Goal: Task Accomplishment & Management: Use online tool/utility

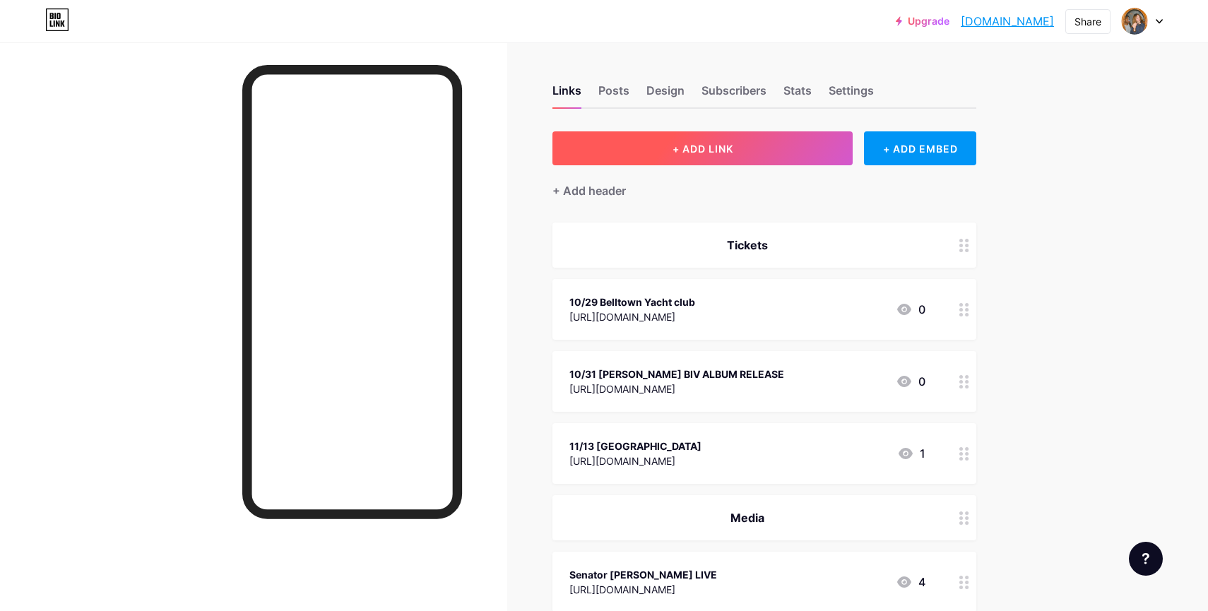
click at [747, 149] on button "+ ADD LINK" at bounding box center [702, 148] width 300 height 34
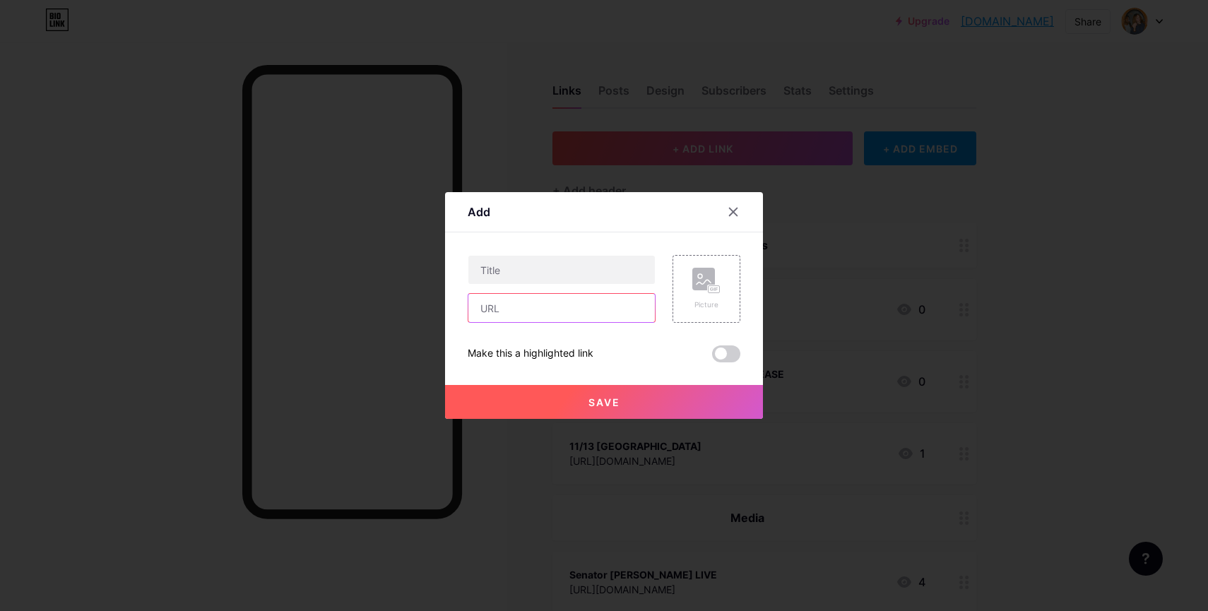
click at [492, 302] on input "text" at bounding box center [561, 308] width 186 height 28
paste input "[URL][DOMAIN_NAME]"
type input "[URL][DOMAIN_NAME]"
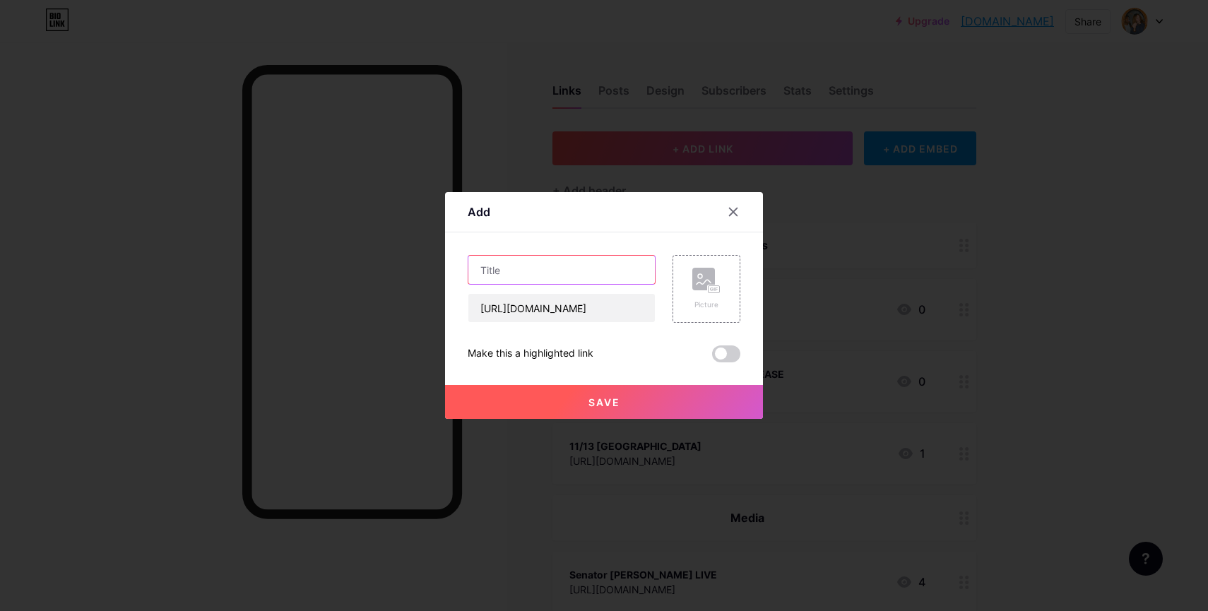
click at [495, 263] on input "text" at bounding box center [561, 270] width 186 height 28
click at [617, 273] on input "'Explosions In My Head'" at bounding box center [561, 270] width 186 height 28
type input "'Explosions In My Head' Music Video"
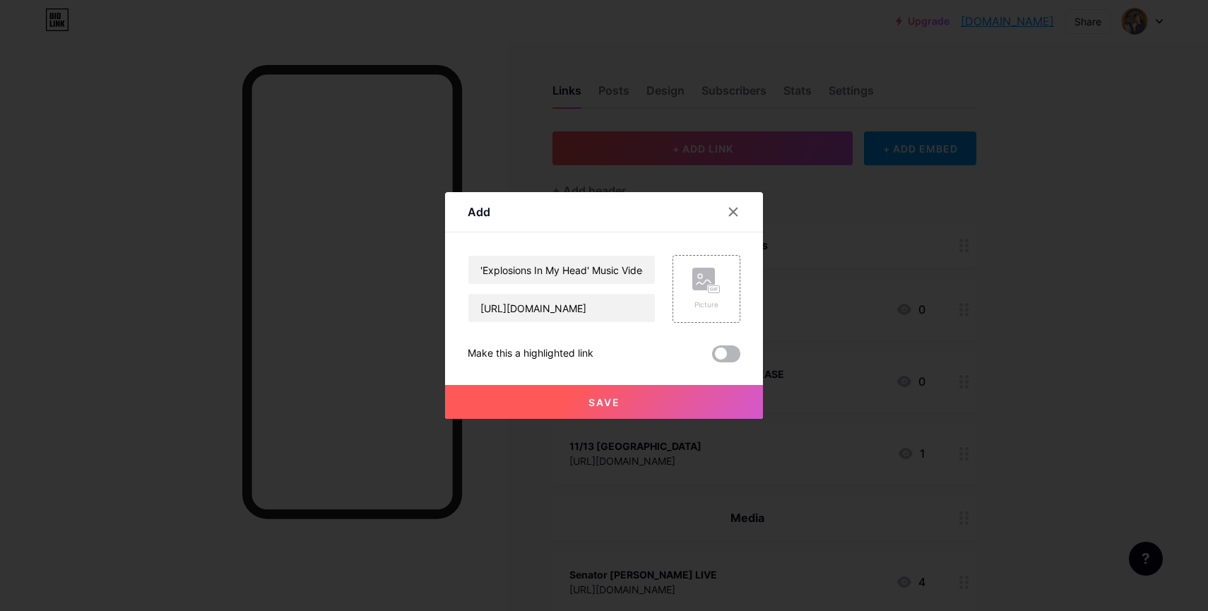
click at [725, 348] on span at bounding box center [726, 353] width 28 height 17
click at [712, 357] on input "checkbox" at bounding box center [712, 357] width 0 height 0
click at [642, 397] on button "Save" at bounding box center [604, 402] width 318 height 34
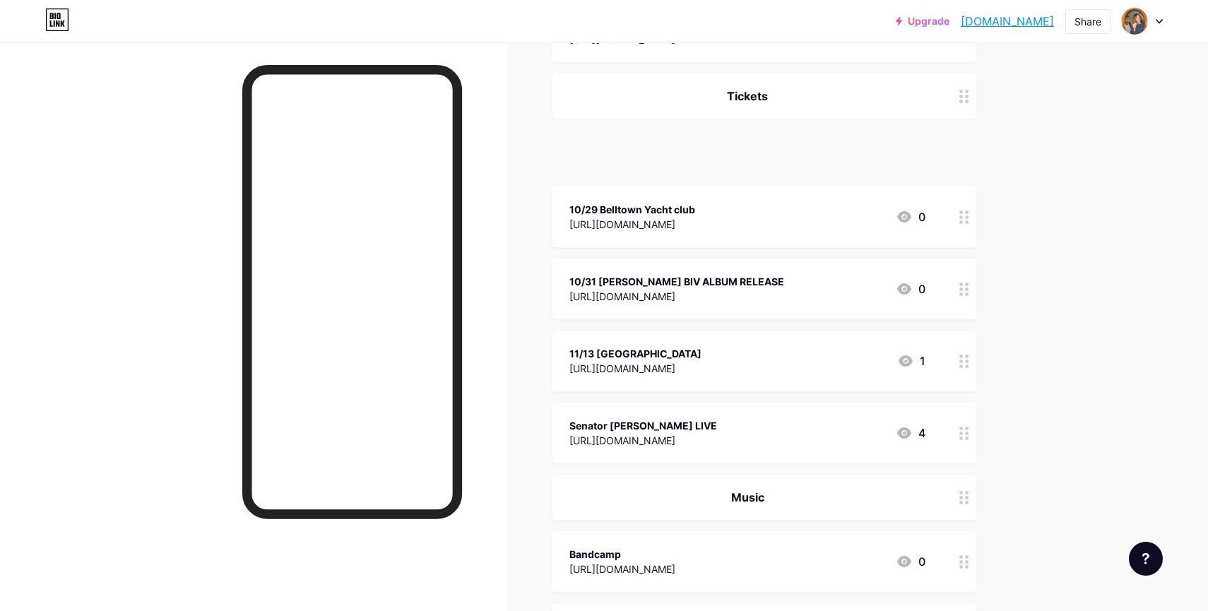
scroll to position [278, 0]
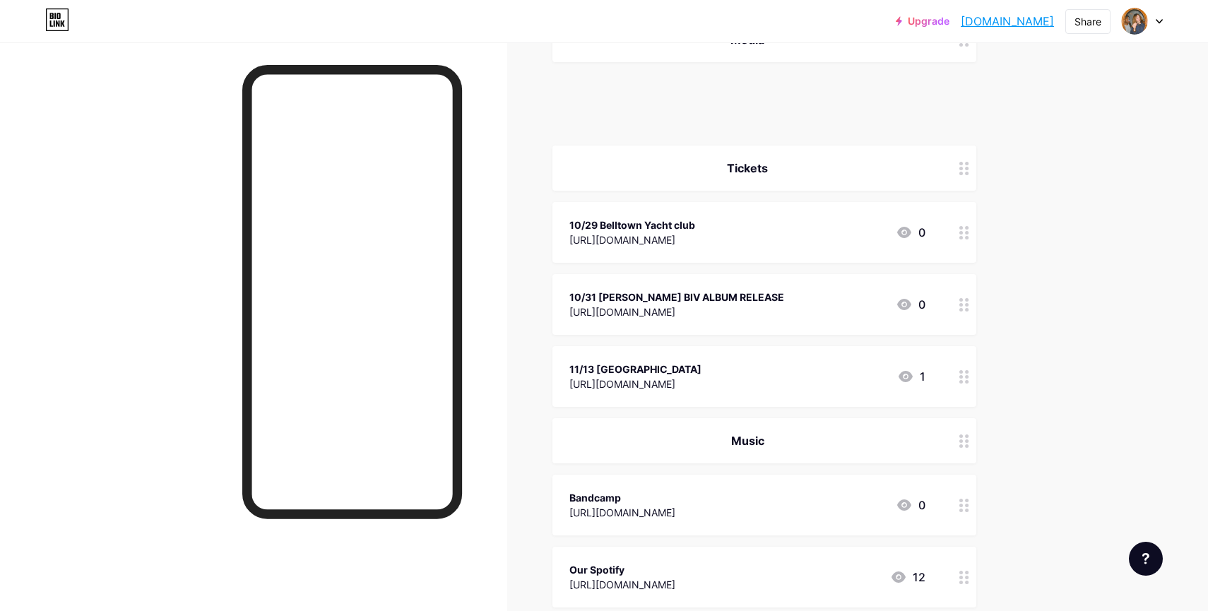
drag, startPoint x: 964, startPoint y: 387, endPoint x: 960, endPoint y: 102, distance: 285.4
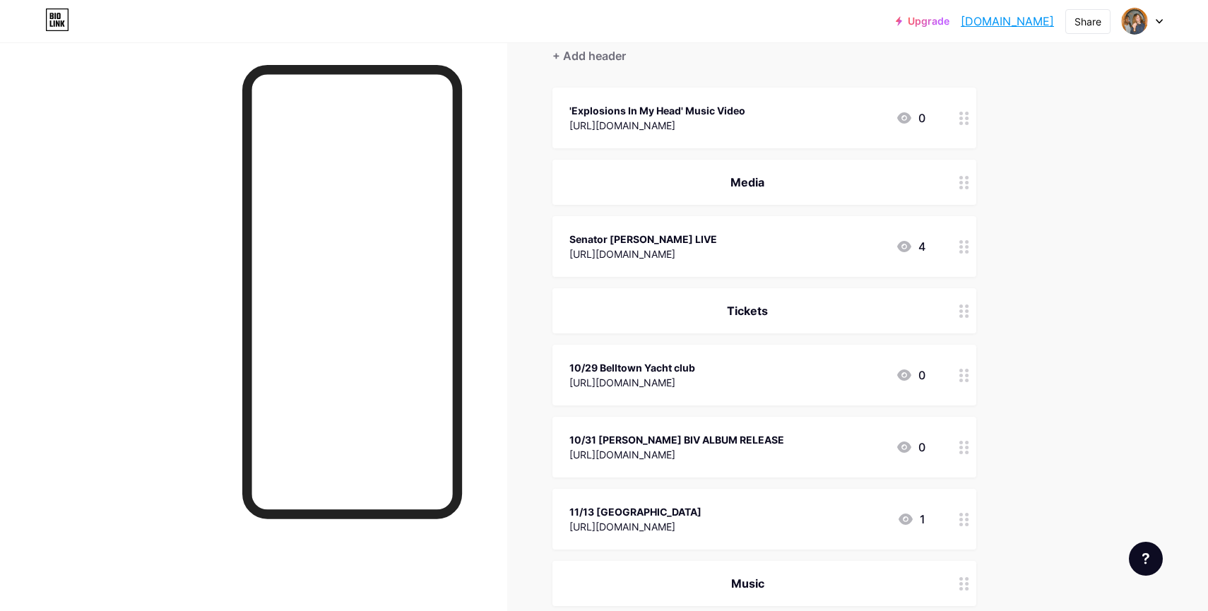
scroll to position [128, 0]
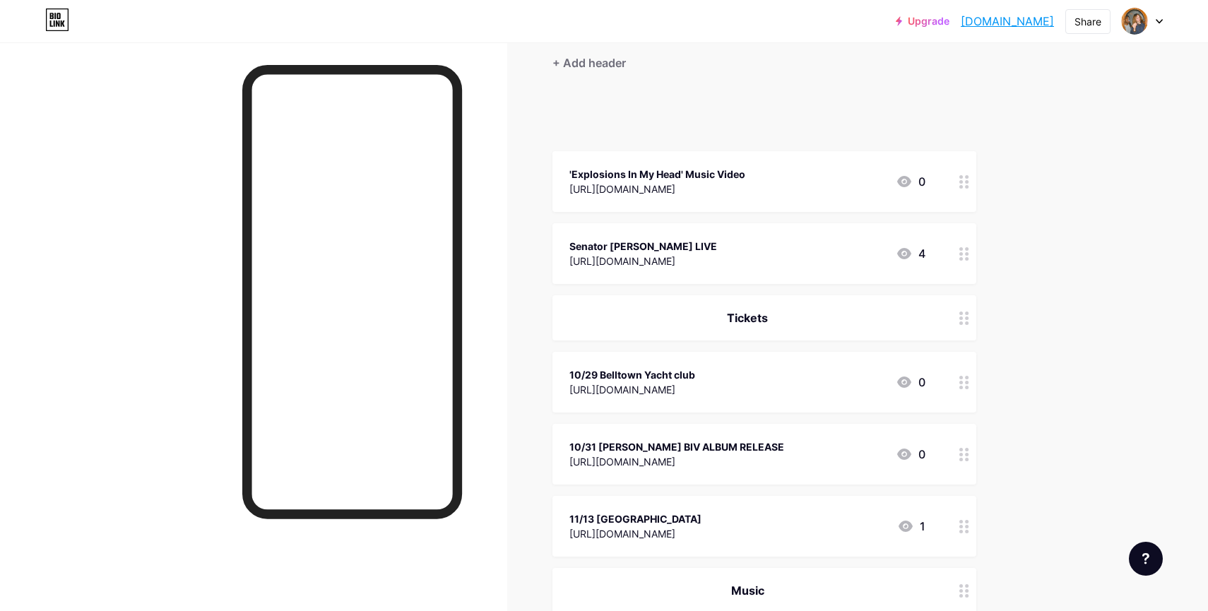
drag, startPoint x: 963, startPoint y: 184, endPoint x: 963, endPoint y: 174, distance: 10.6
